Goal: Information Seeking & Learning: Check status

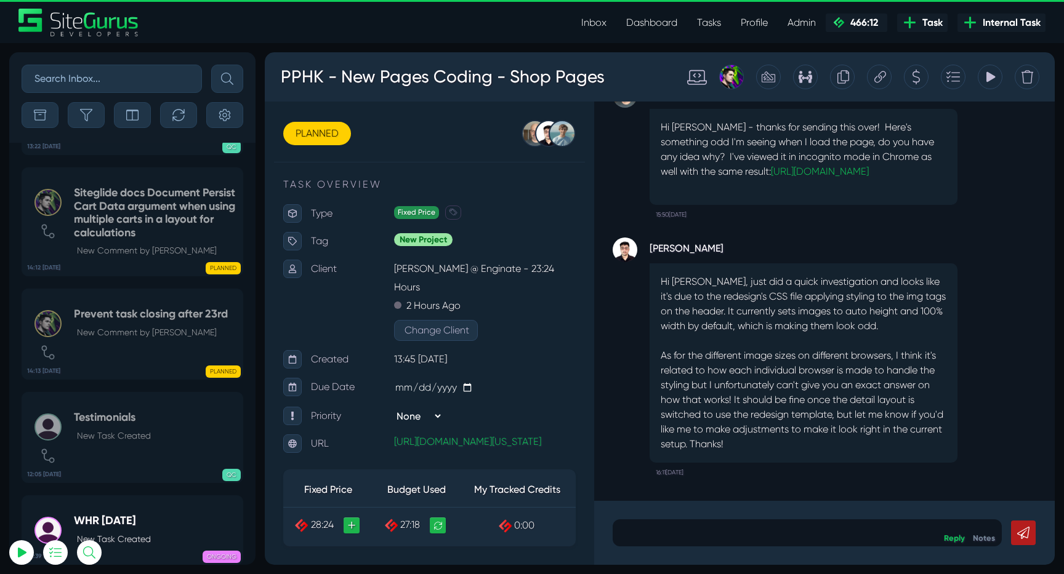
select select "0"
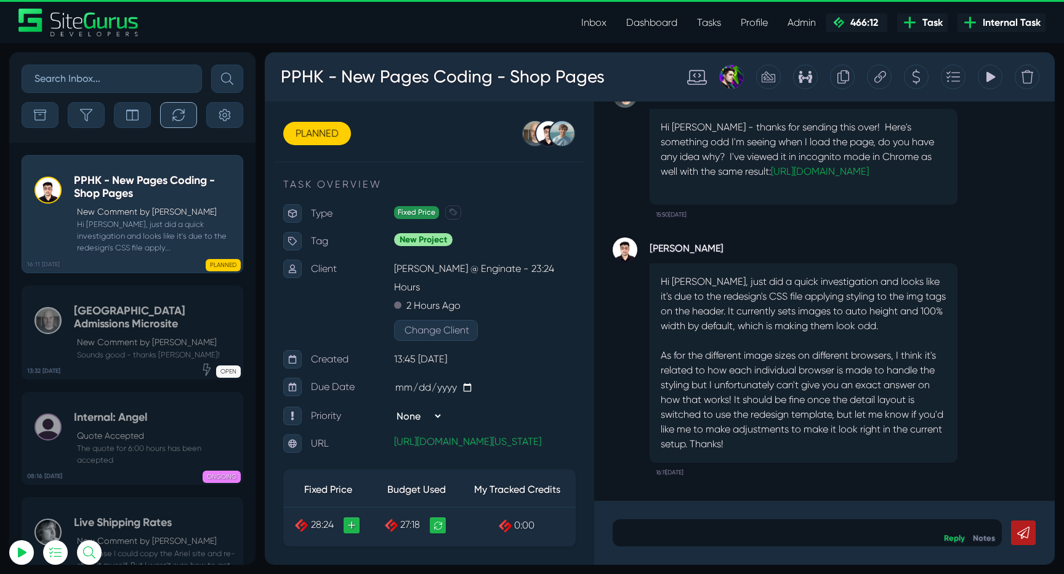
click at [172, 119] on button "button" at bounding box center [178, 115] width 37 height 26
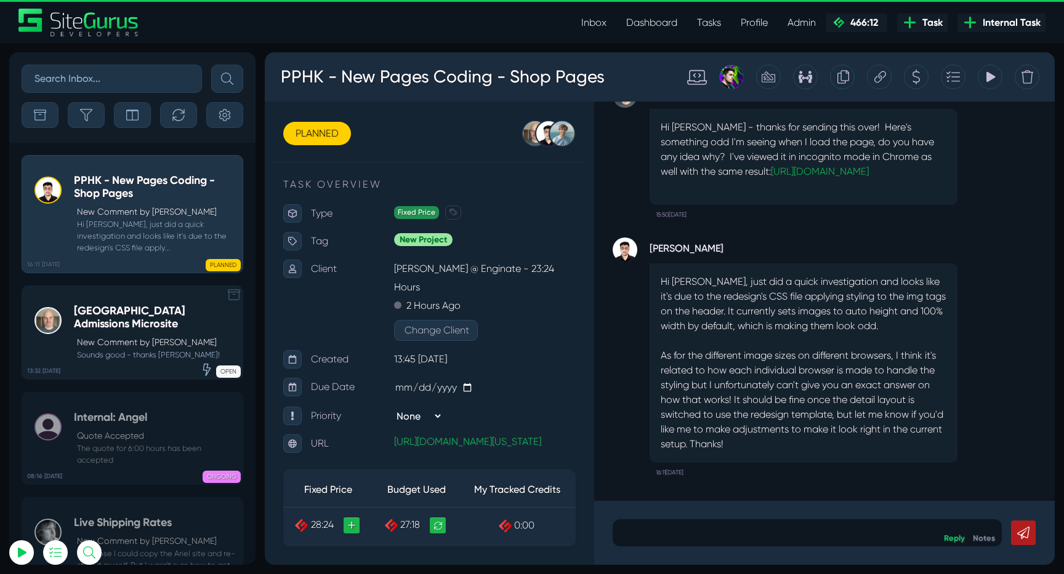
click at [176, 322] on h5 "[GEOGRAPHIC_DATA] Admissions Microsite" at bounding box center [155, 318] width 163 height 26
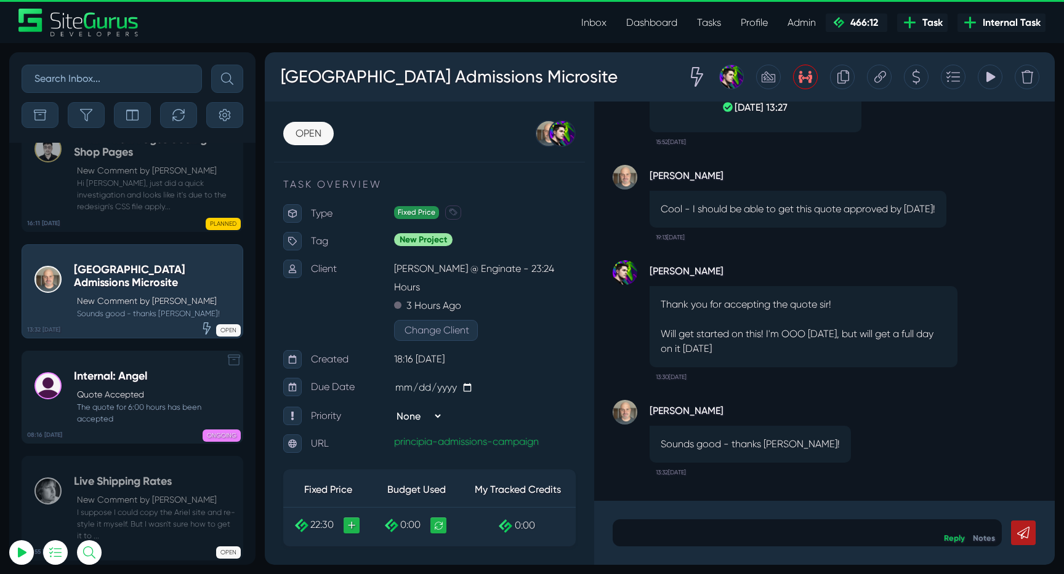
scroll to position [-48868, 0]
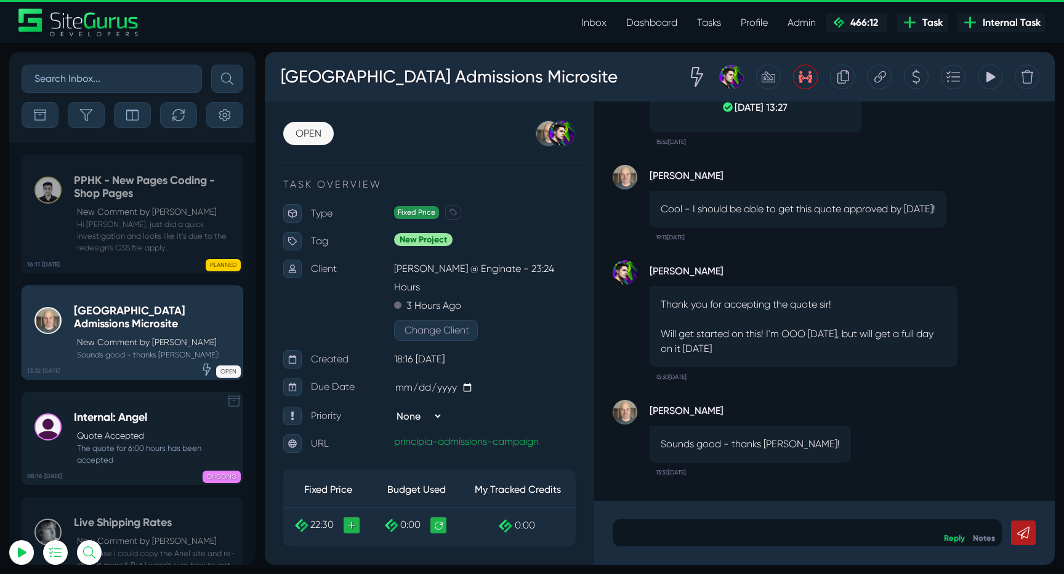
click at [129, 460] on small "The quote for 6:00 hours has been accepted" at bounding box center [155, 454] width 163 height 23
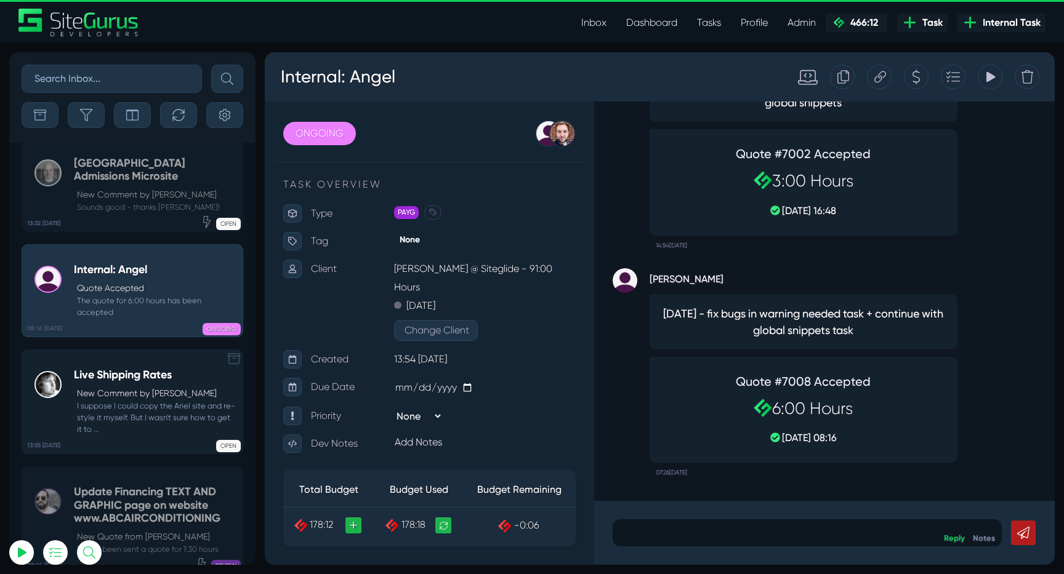
scroll to position [-48868, 0]
